Goal: Transaction & Acquisition: Purchase product/service

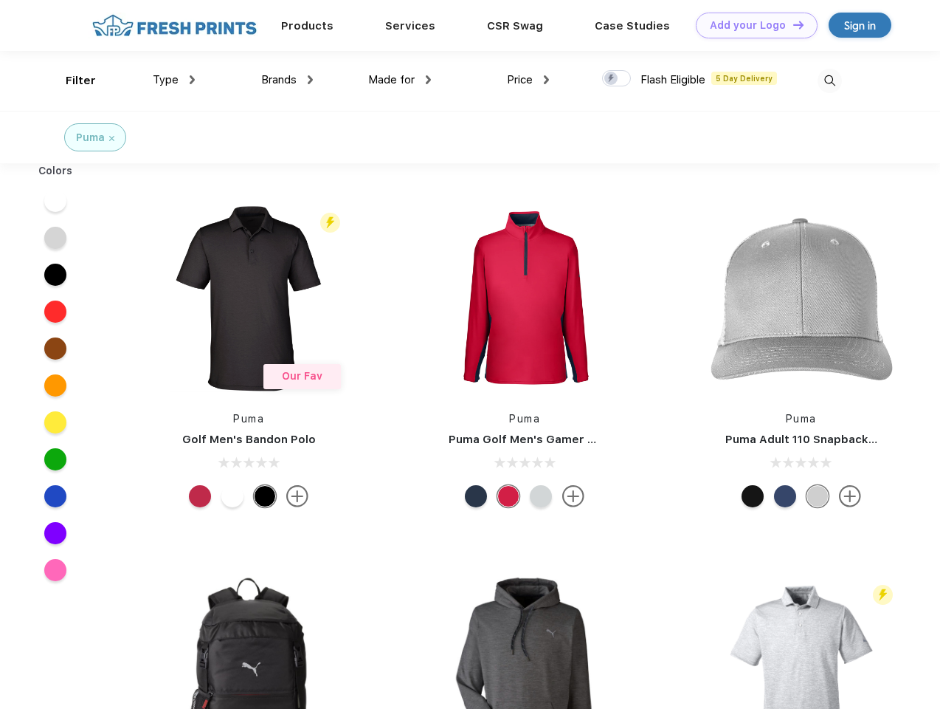
click at [751, 25] on link "Add your Logo Design Tool" at bounding box center [757, 26] width 122 height 26
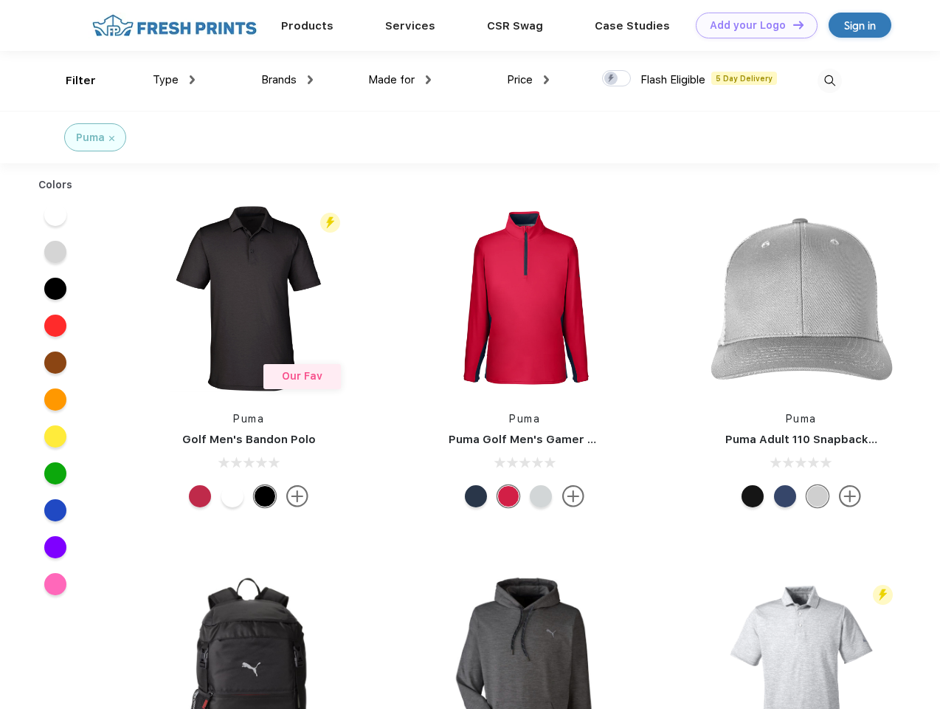
click at [0, 0] on div "Design Tool" at bounding box center [0, 0] width 0 height 0
click at [792, 24] on link "Add your Logo Design Tool" at bounding box center [757, 26] width 122 height 26
click at [71, 80] on div "Filter" at bounding box center [81, 80] width 30 height 17
click at [174, 80] on span "Type" at bounding box center [166, 79] width 26 height 13
click at [287, 80] on span "Brands" at bounding box center [278, 79] width 35 height 13
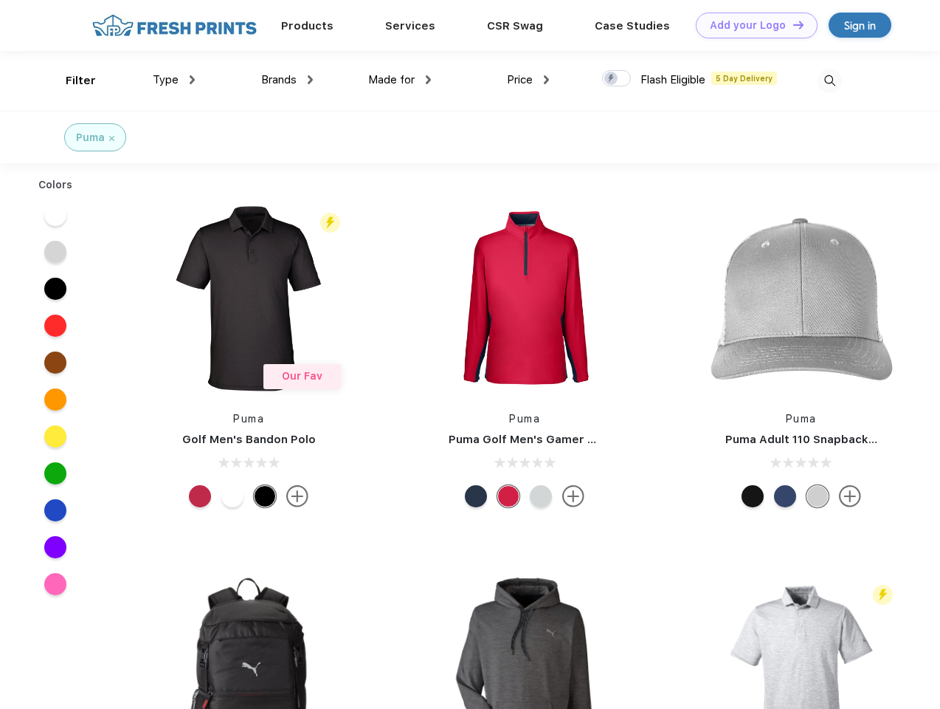
click at [400, 80] on span "Made for" at bounding box center [391, 79] width 47 height 13
click at [528, 80] on span "Price" at bounding box center [520, 79] width 26 height 13
click at [617, 79] on div at bounding box center [616, 78] width 29 height 16
click at [612, 79] on input "checkbox" at bounding box center [607, 74] width 10 height 10
click at [830, 80] on img at bounding box center [830, 81] width 24 height 24
